Goal: Transaction & Acquisition: Purchase product/service

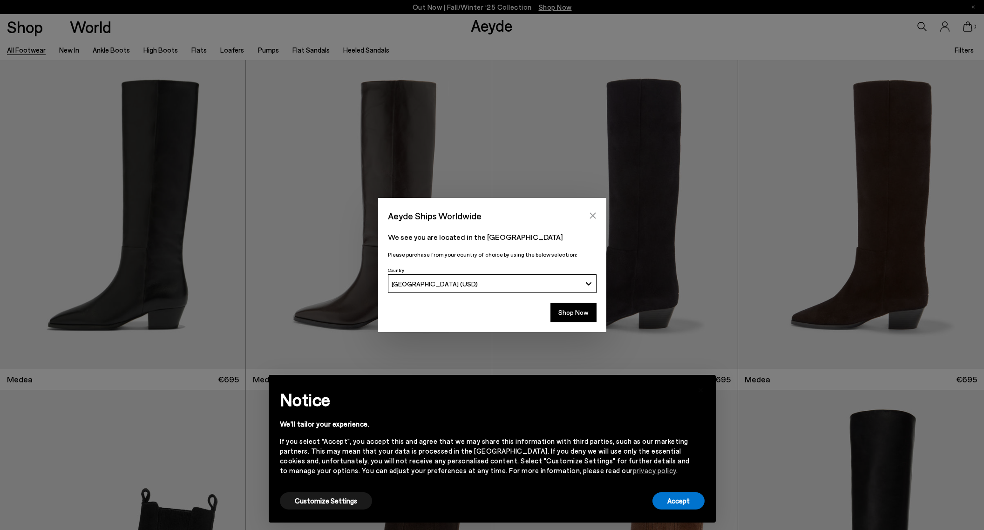
click at [596, 217] on icon "Close" at bounding box center [592, 215] width 7 height 7
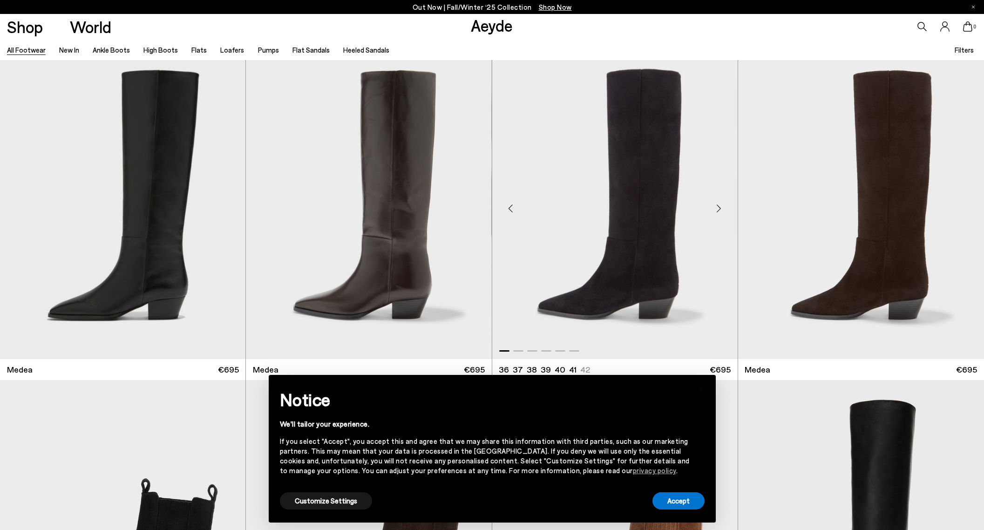
scroll to position [10, 0]
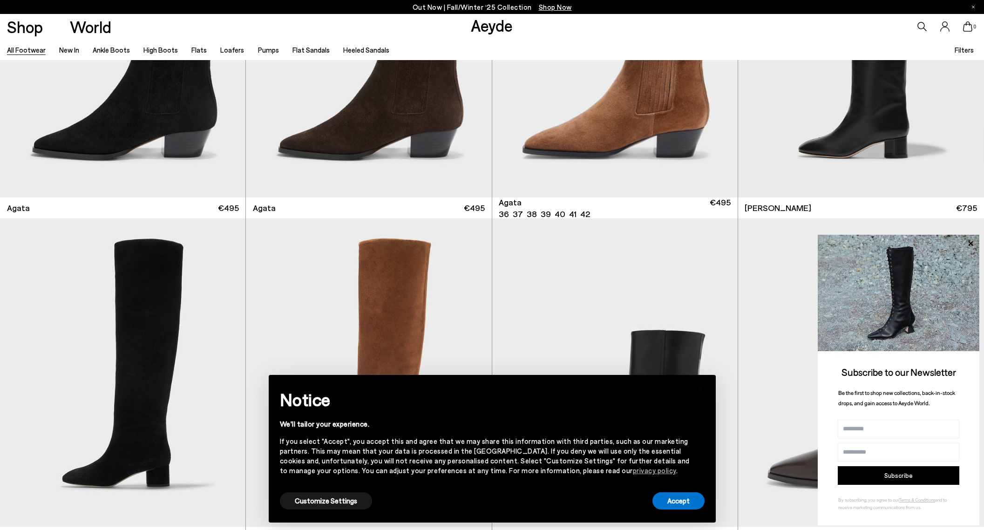
scroll to position [509, 0]
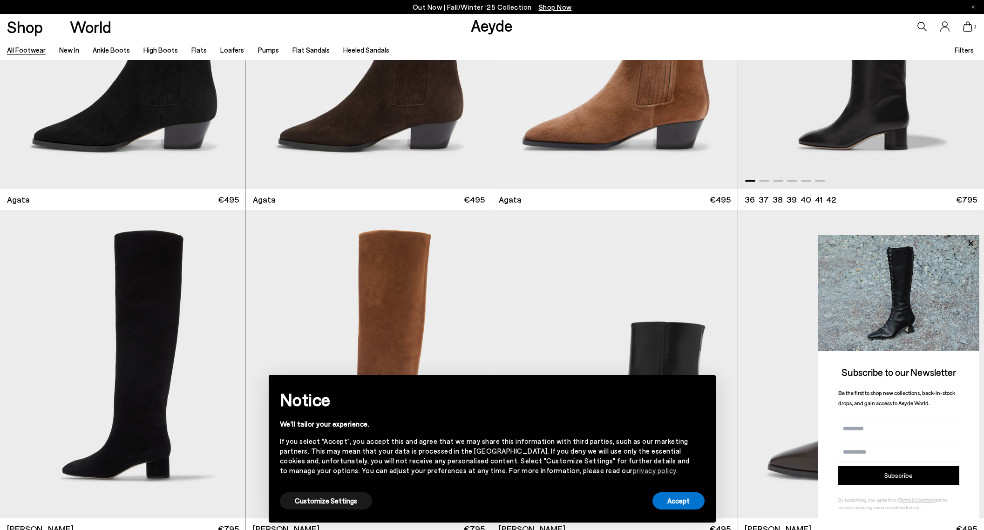
click at [778, 182] on div at bounding box center [861, 178] width 246 height 11
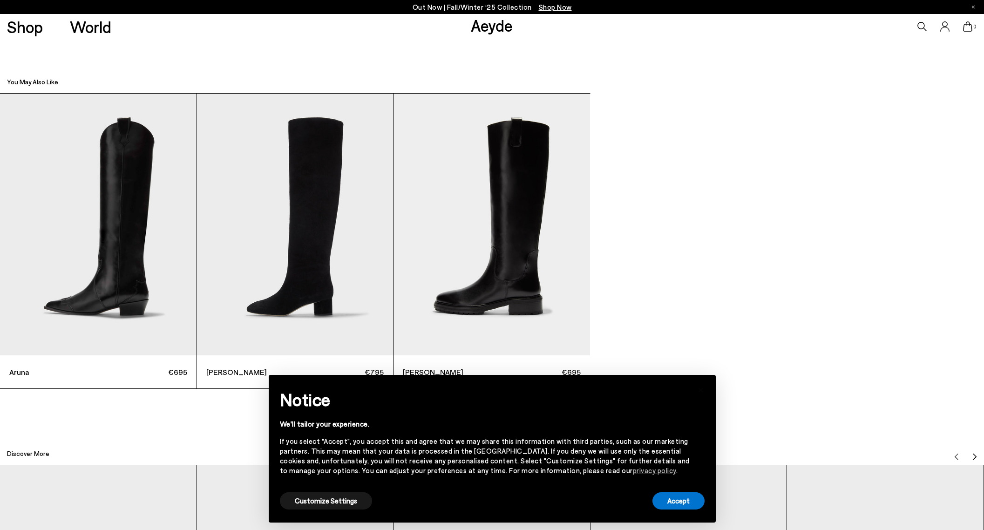
scroll to position [3225, 0]
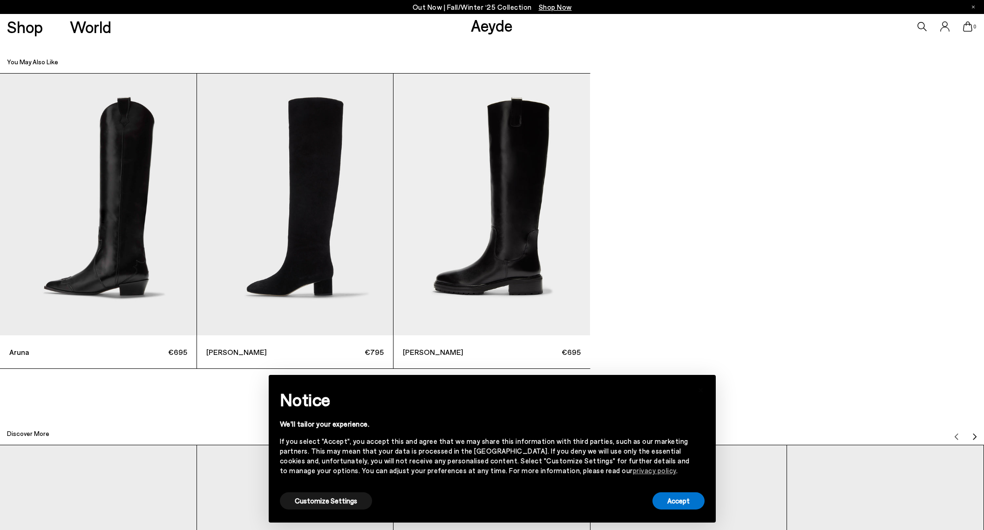
click at [113, 265] on img "1 / 3" at bounding box center [98, 205] width 197 height 262
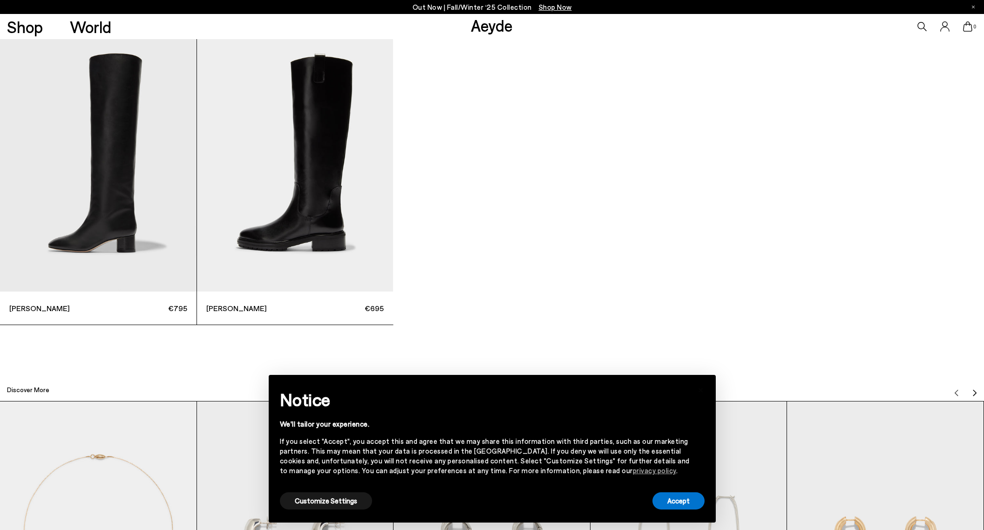
scroll to position [3373, 0]
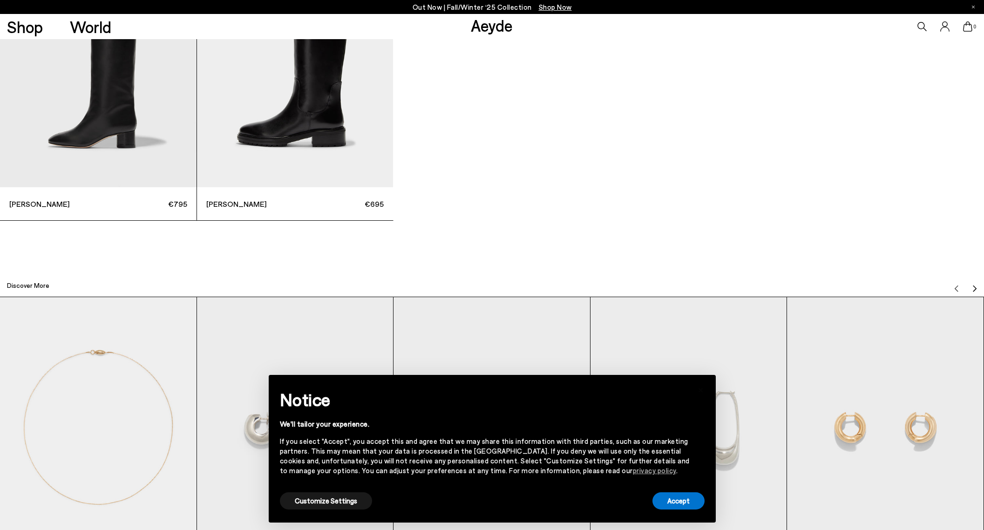
click at [288, 211] on div "Henry €695" at bounding box center [295, 203] width 197 height 33
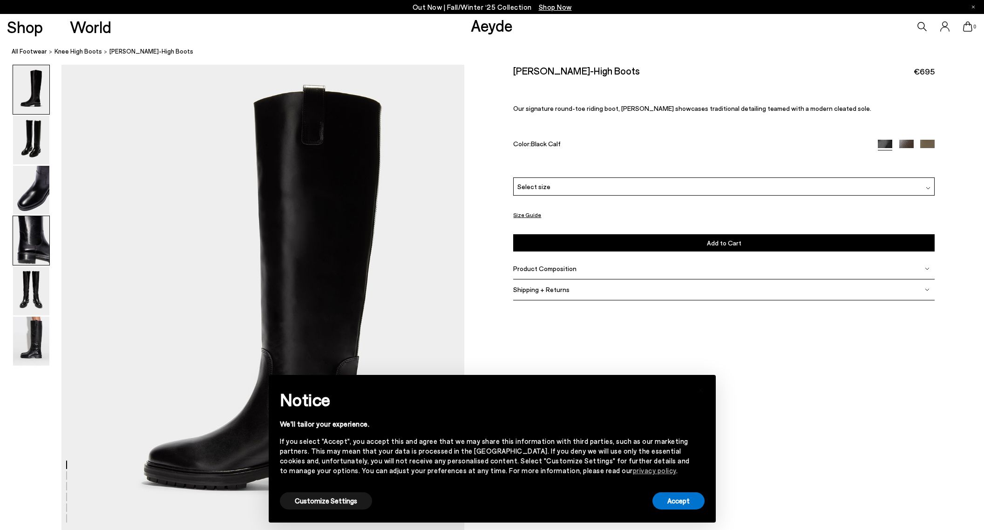
click at [39, 247] on img at bounding box center [31, 240] width 36 height 49
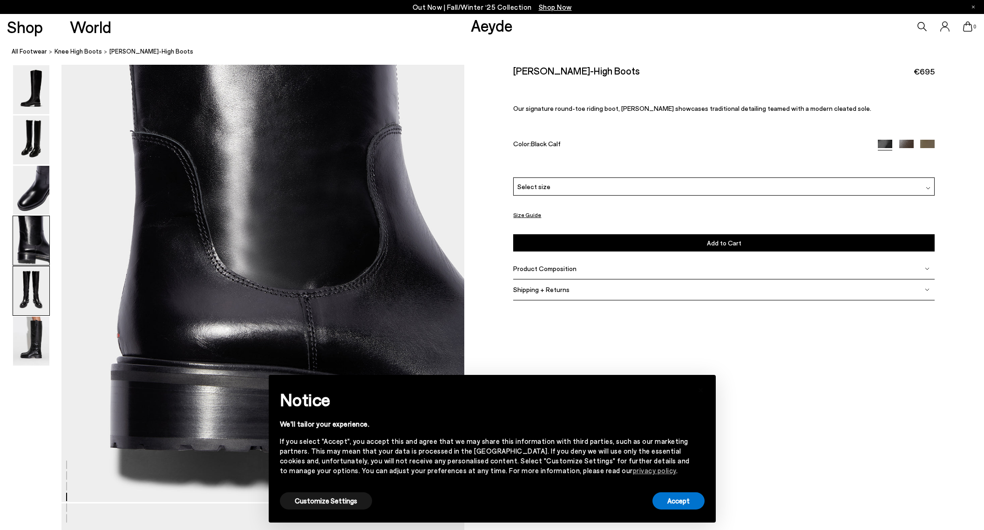
click at [23, 298] on img at bounding box center [31, 290] width 36 height 49
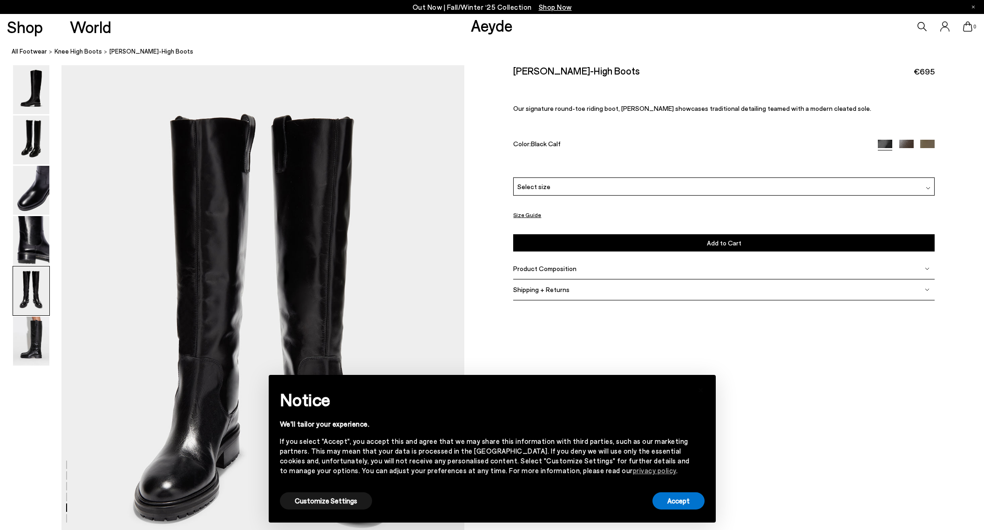
scroll to position [2083, 0]
